Goal: Information Seeking & Learning: Learn about a topic

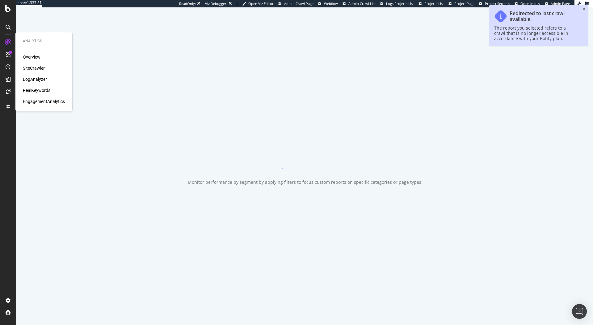
click at [37, 92] on div "RealKeywords" at bounding box center [36, 90] width 27 height 6
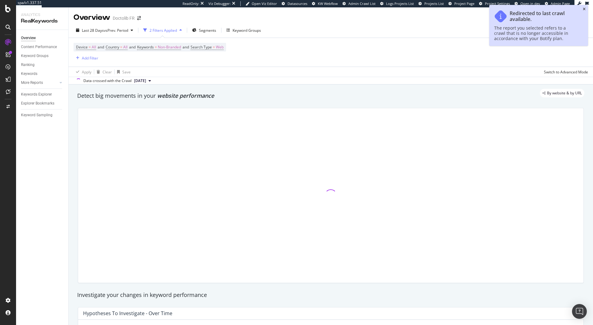
click at [583, 9] on icon "close toast" at bounding box center [584, 9] width 3 height 4
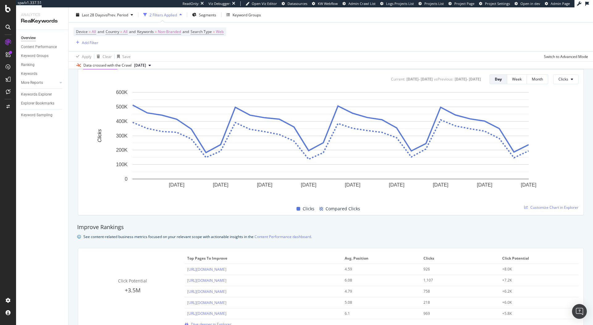
scroll to position [219, 0]
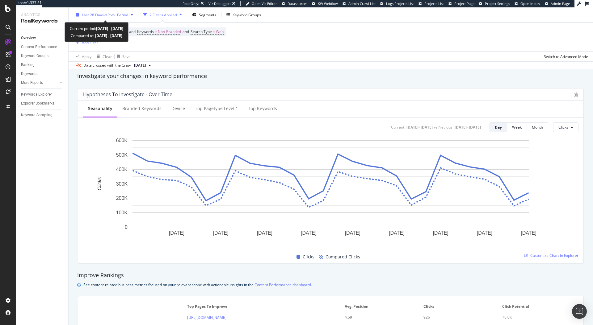
click at [127, 13] on span "vs Prev. Period" at bounding box center [116, 14] width 24 height 5
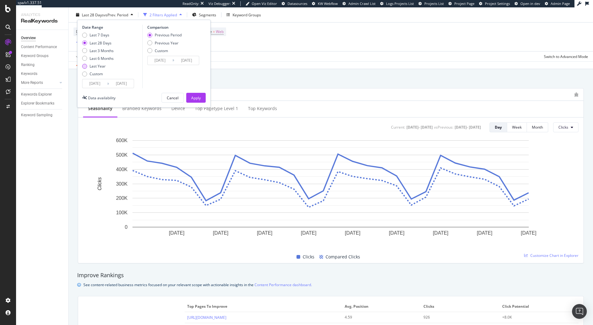
click at [101, 66] on div "Last Year" at bounding box center [98, 66] width 16 height 5
type input "[DATE]"
click at [197, 97] on div "Apply" at bounding box center [196, 97] width 10 height 5
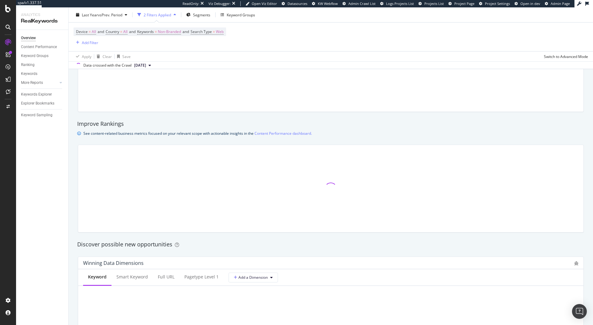
scroll to position [349, 0]
